Goal: Find contact information: Find contact information

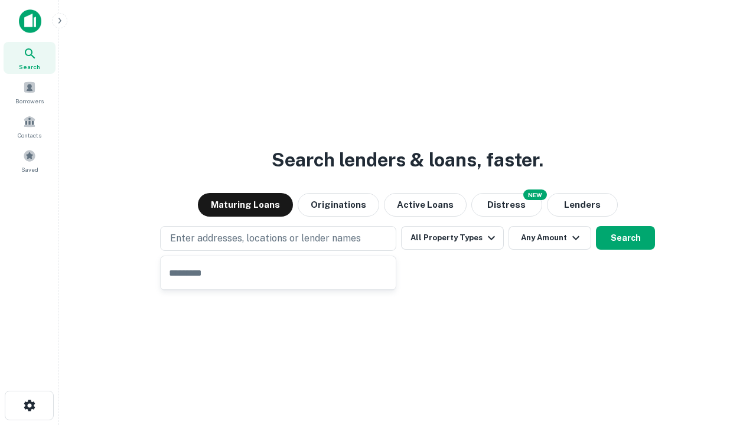
type input "**********"
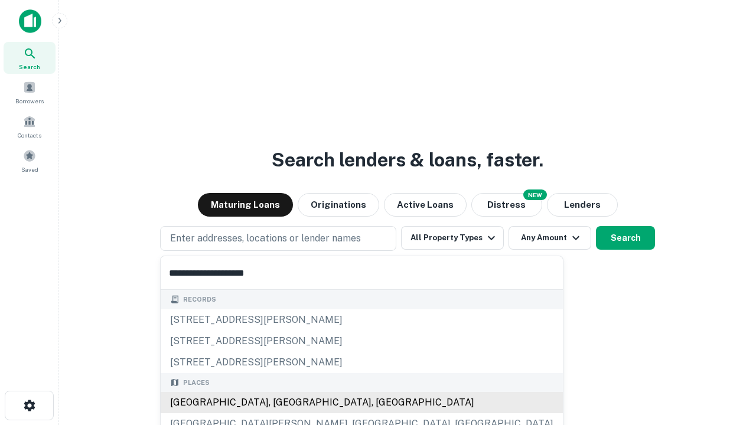
click at [282, 403] on div "Santa Monica, CA, USA" at bounding box center [362, 402] width 402 height 21
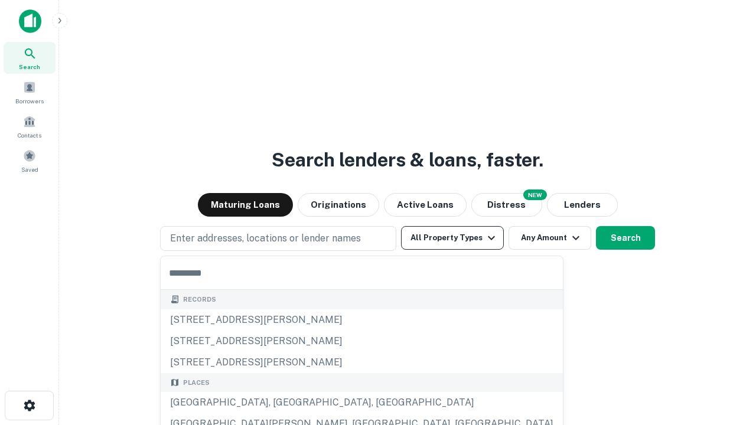
click at [453, 238] on button "All Property Types" at bounding box center [452, 238] width 103 height 24
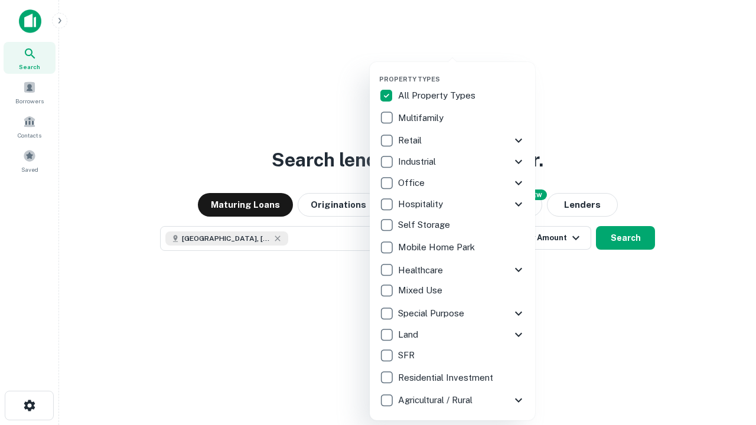
click at [462, 71] on button "button" at bounding box center [461, 71] width 165 height 1
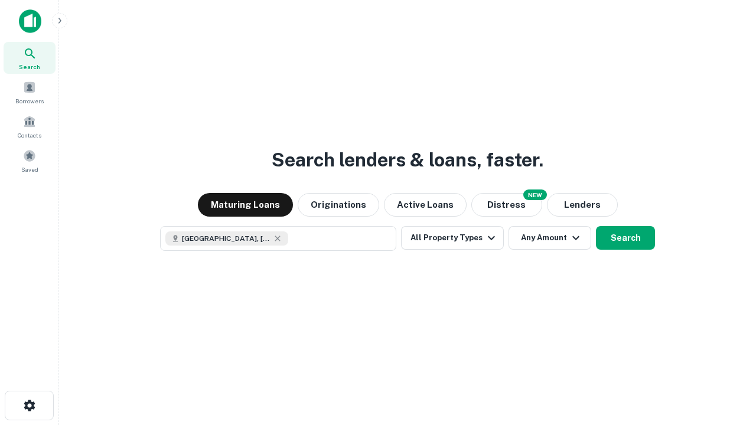
scroll to position [19, 0]
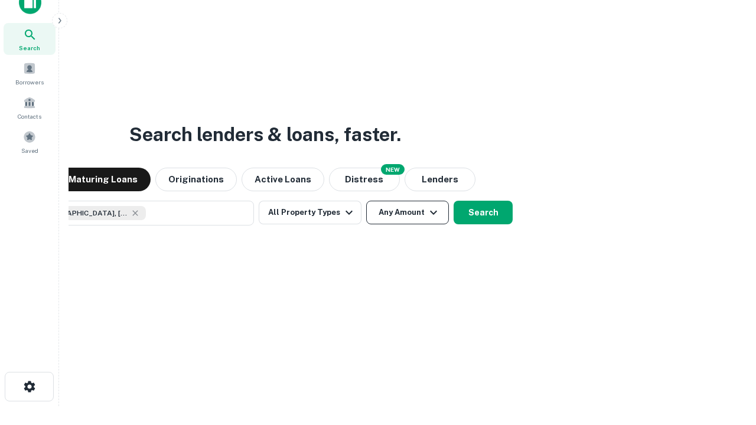
click at [366, 201] on button "Any Amount" at bounding box center [407, 213] width 83 height 24
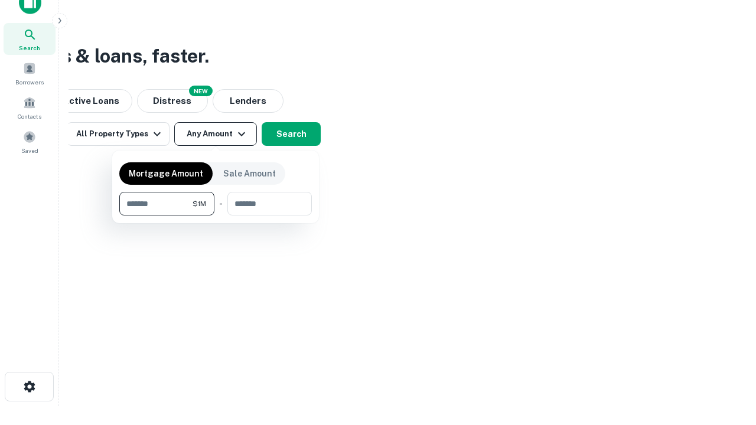
type input "*******"
click at [216, 216] on button "button" at bounding box center [215, 216] width 193 height 1
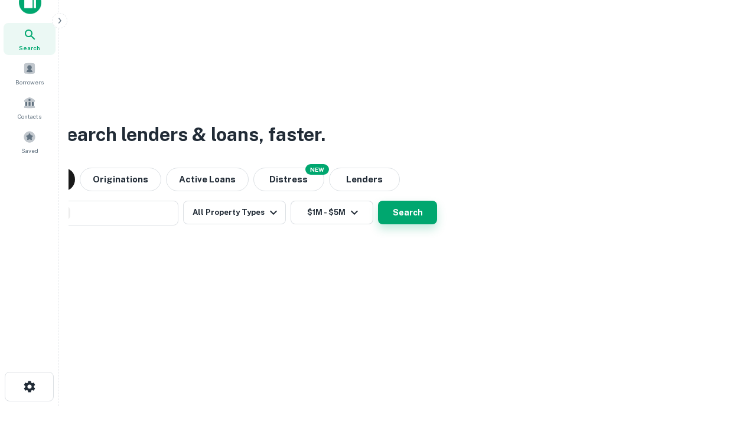
click at [378, 201] on button "Search" at bounding box center [407, 213] width 59 height 24
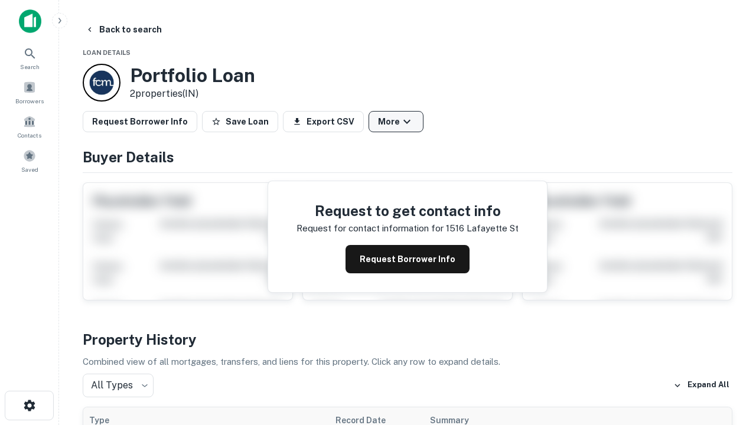
click at [396, 122] on button "More" at bounding box center [396, 121] width 55 height 21
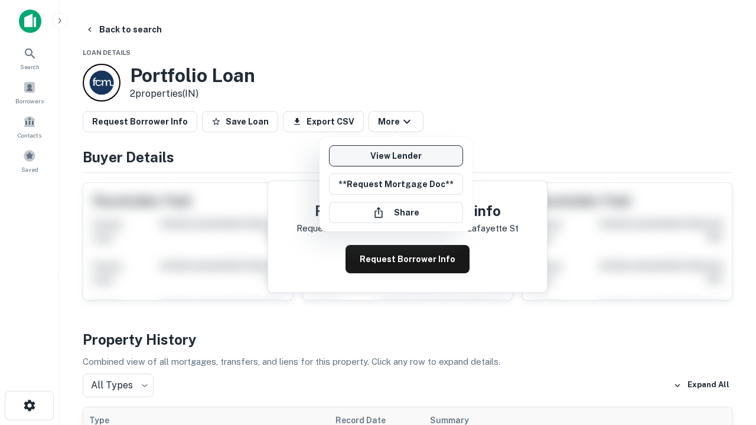
click at [396, 156] on link "View Lender" at bounding box center [396, 155] width 134 height 21
